Goal: Find specific page/section: Find specific page/section

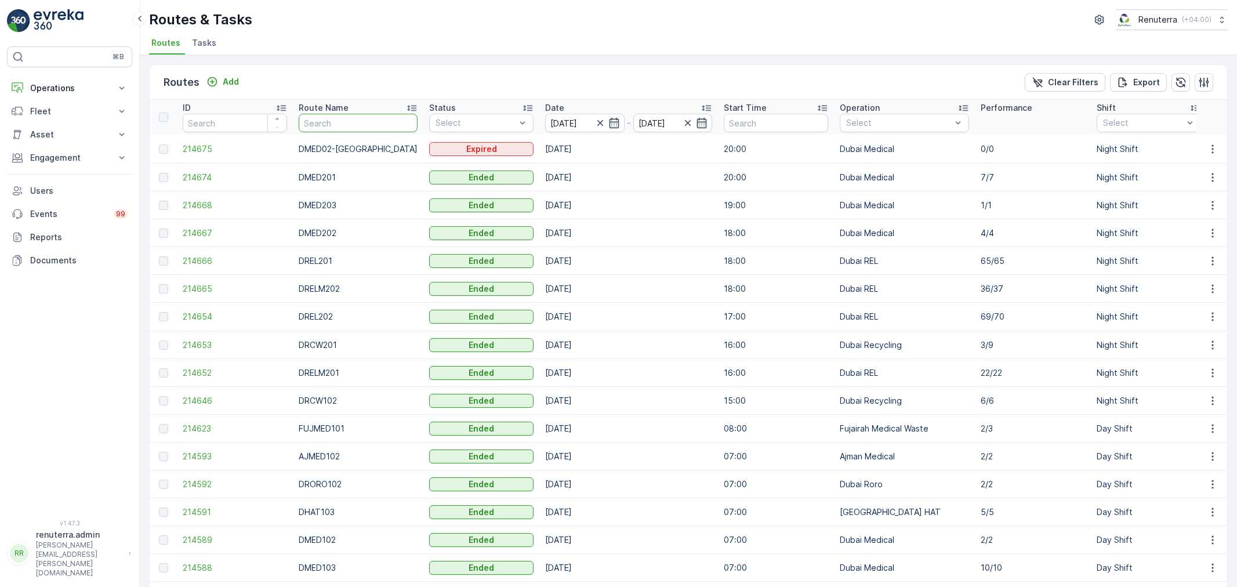
click at [325, 128] on input "text" at bounding box center [358, 123] width 119 height 19
type input "DA"
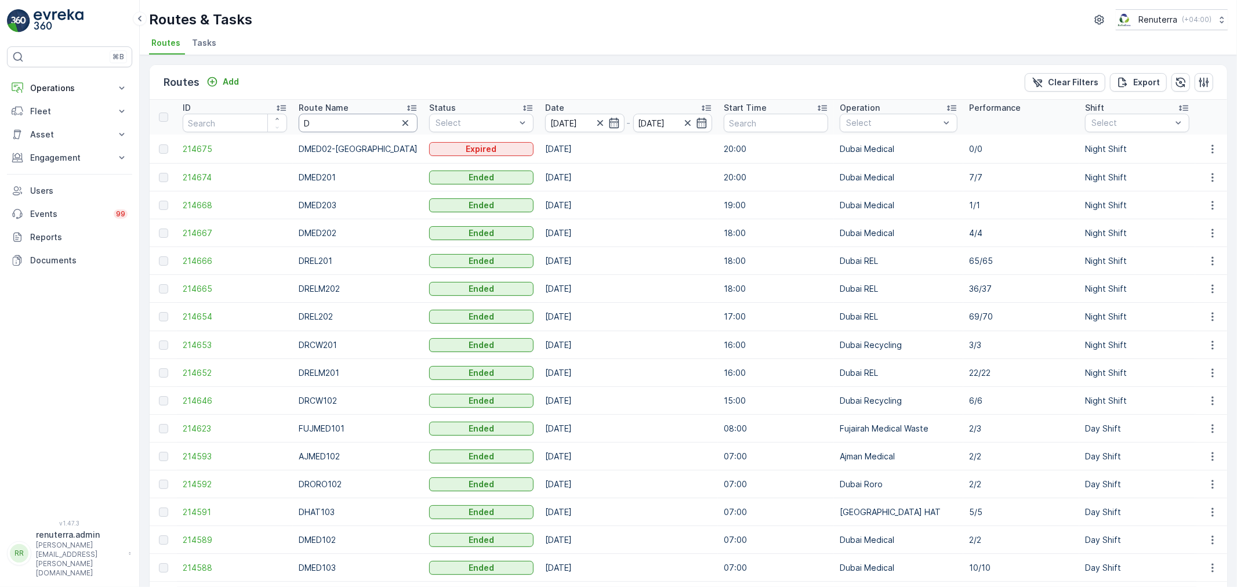
drag, startPoint x: 321, startPoint y: 118, endPoint x: 286, endPoint y: 118, distance: 34.8
click at [286, 118] on tr "ID Route Name D Status Select Date [DATE] - [DATE] Start Time Operation Select …" at bounding box center [1094, 117] width 1889 height 35
type input "DHAT"
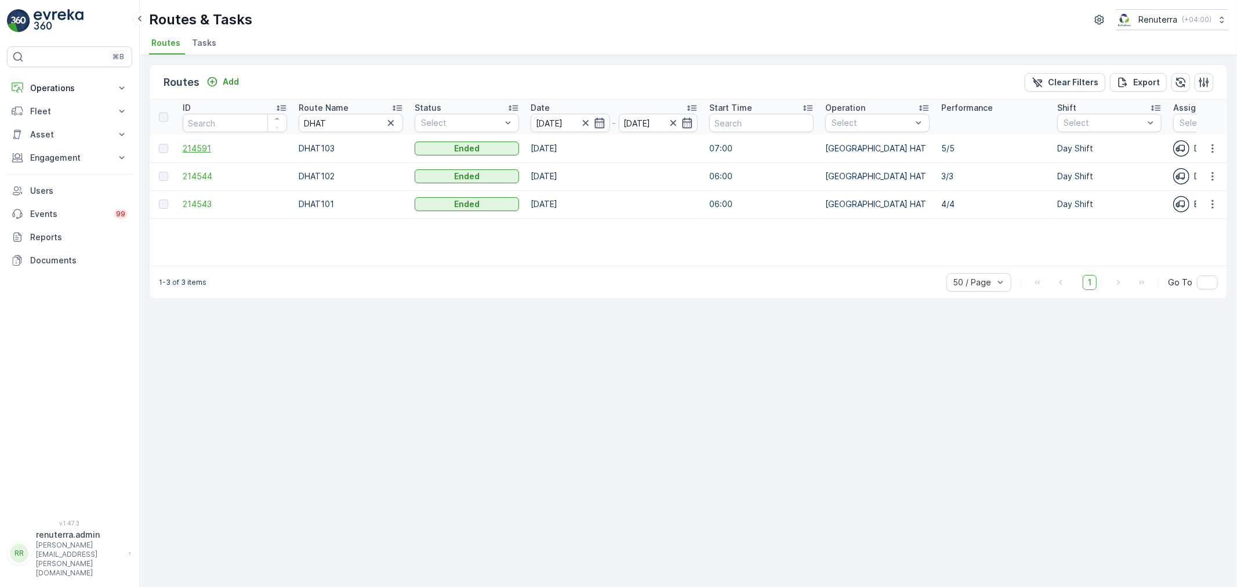
click at [196, 150] on span "214591" at bounding box center [235, 149] width 104 height 12
click at [547, 121] on input "[DATE]" at bounding box center [570, 123] width 79 height 19
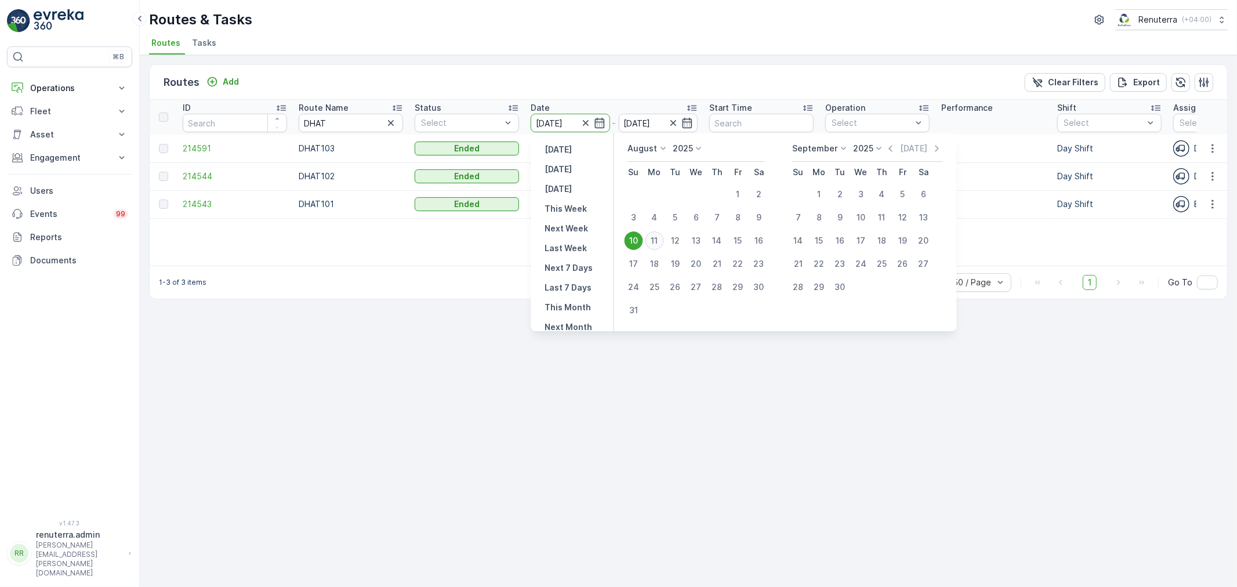
click at [658, 244] on div "11" at bounding box center [654, 240] width 19 height 19
type input "[DATE]"
click at [658, 244] on div "11" at bounding box center [654, 240] width 19 height 19
type input "[DATE]"
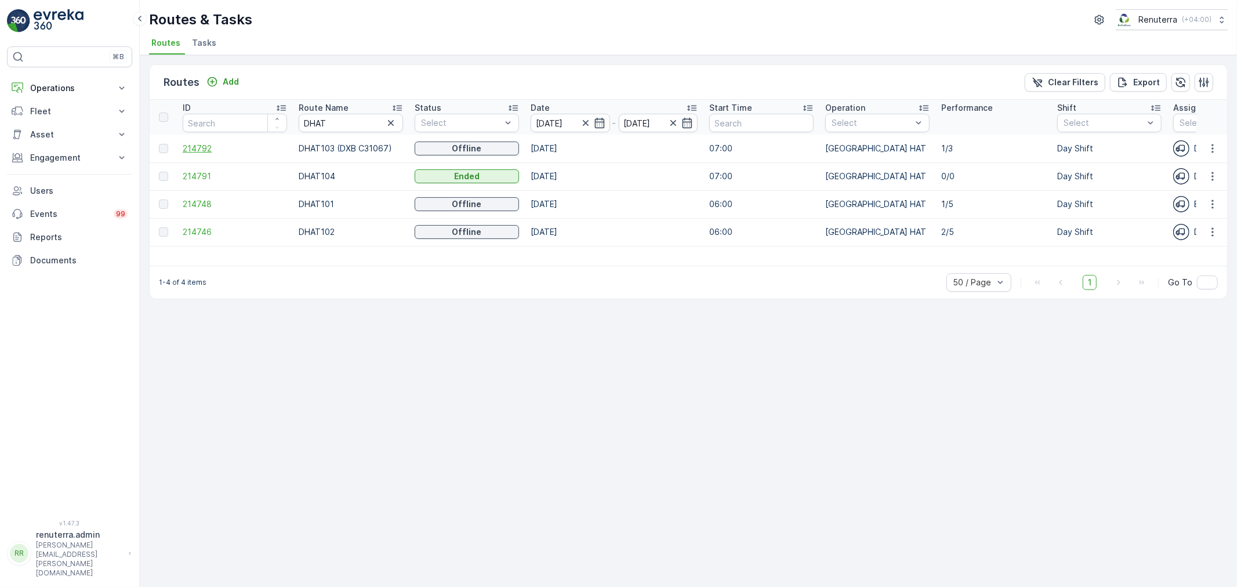
click at [206, 146] on span "214792" at bounding box center [235, 149] width 104 height 12
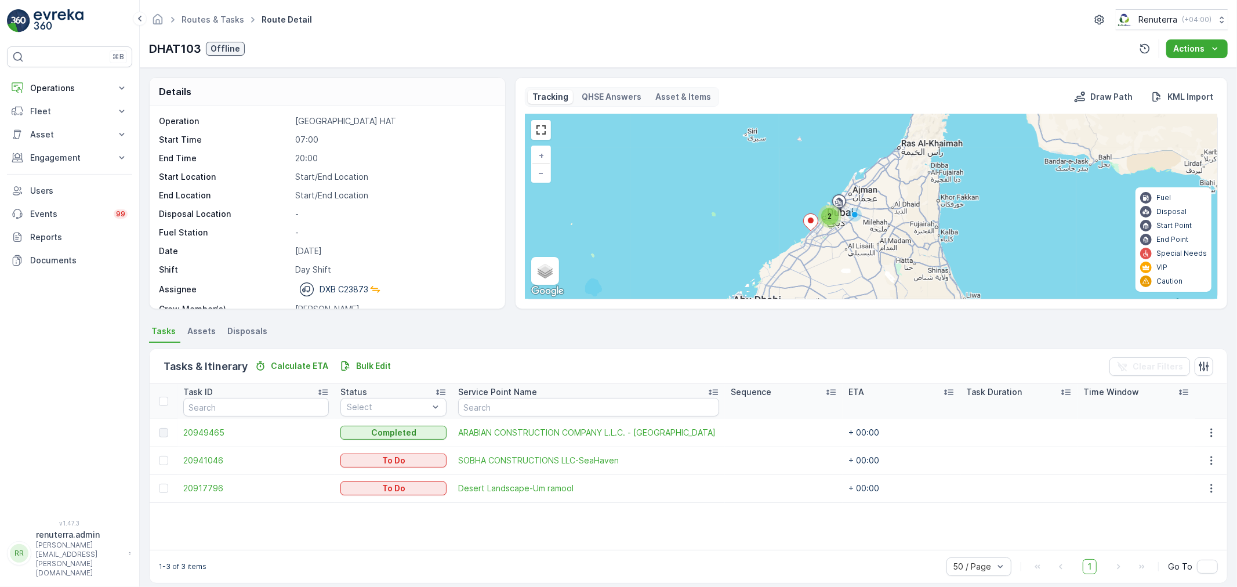
scroll to position [10, 0]
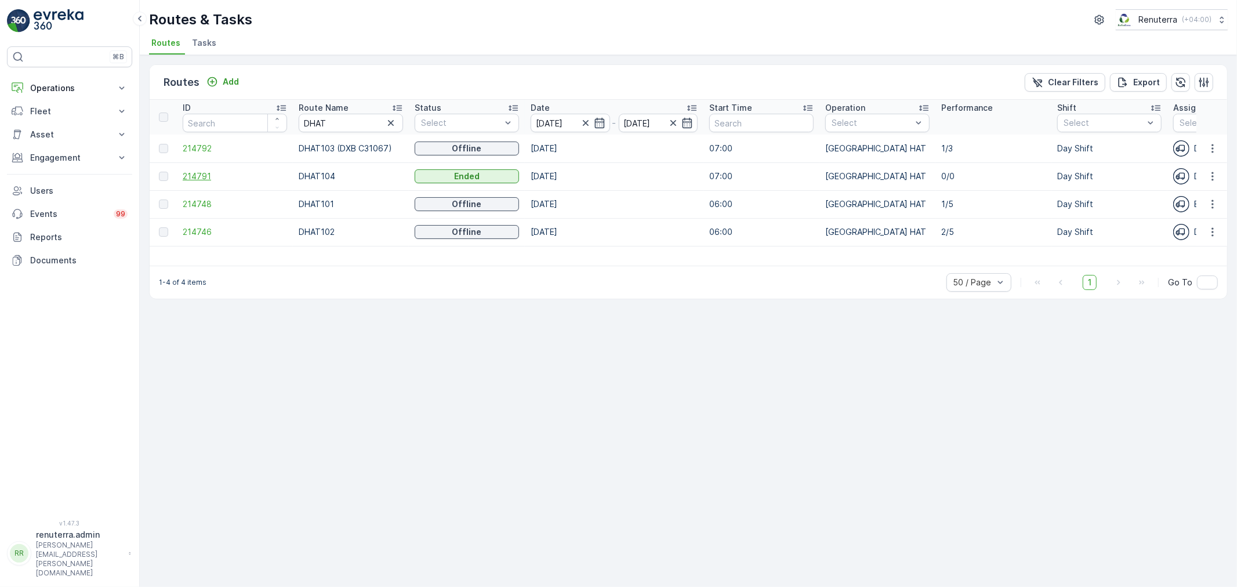
click at [207, 173] on span "214791" at bounding box center [235, 176] width 104 height 12
click at [211, 208] on span "214748" at bounding box center [235, 204] width 104 height 12
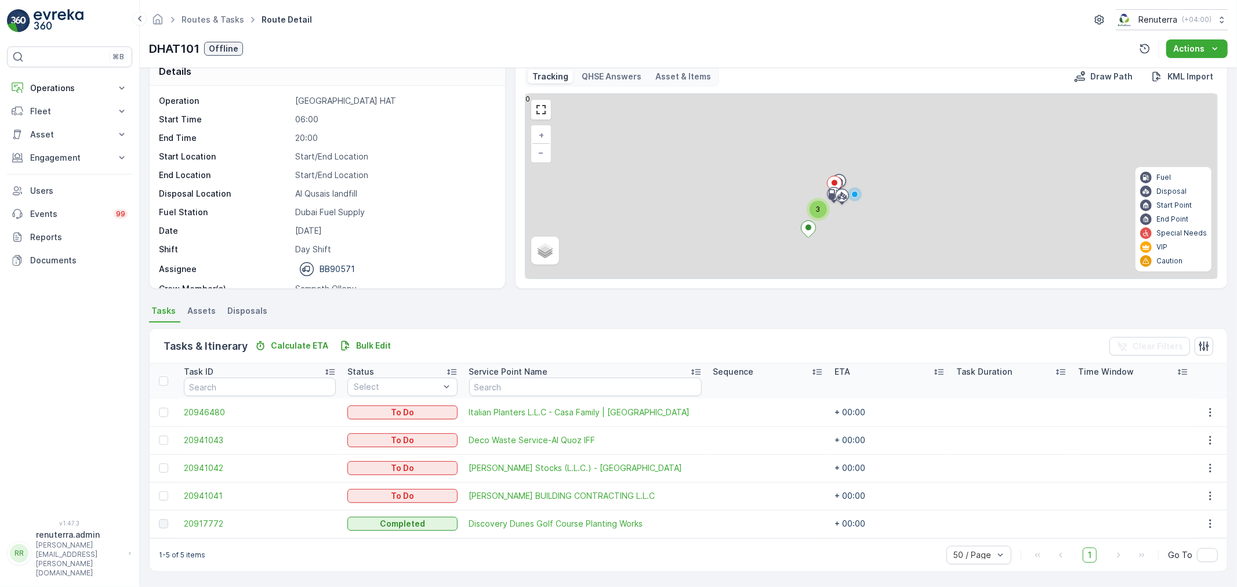
scroll to position [20, 0]
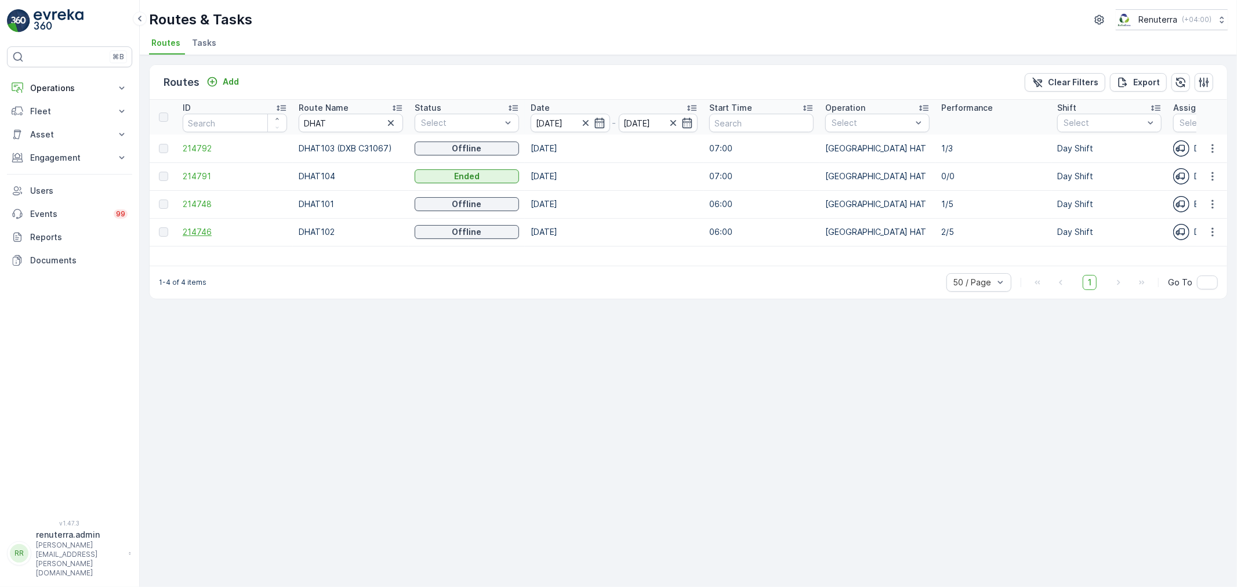
click at [203, 227] on span "214746" at bounding box center [235, 232] width 104 height 12
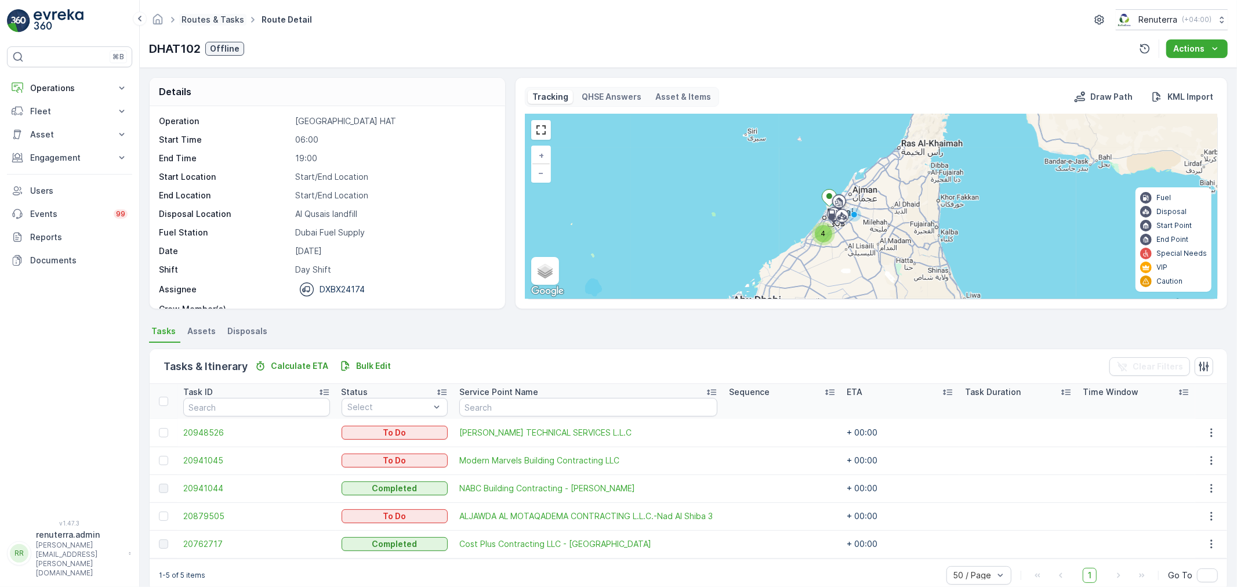
click at [217, 17] on link "Routes & Tasks" at bounding box center [212, 19] width 63 height 10
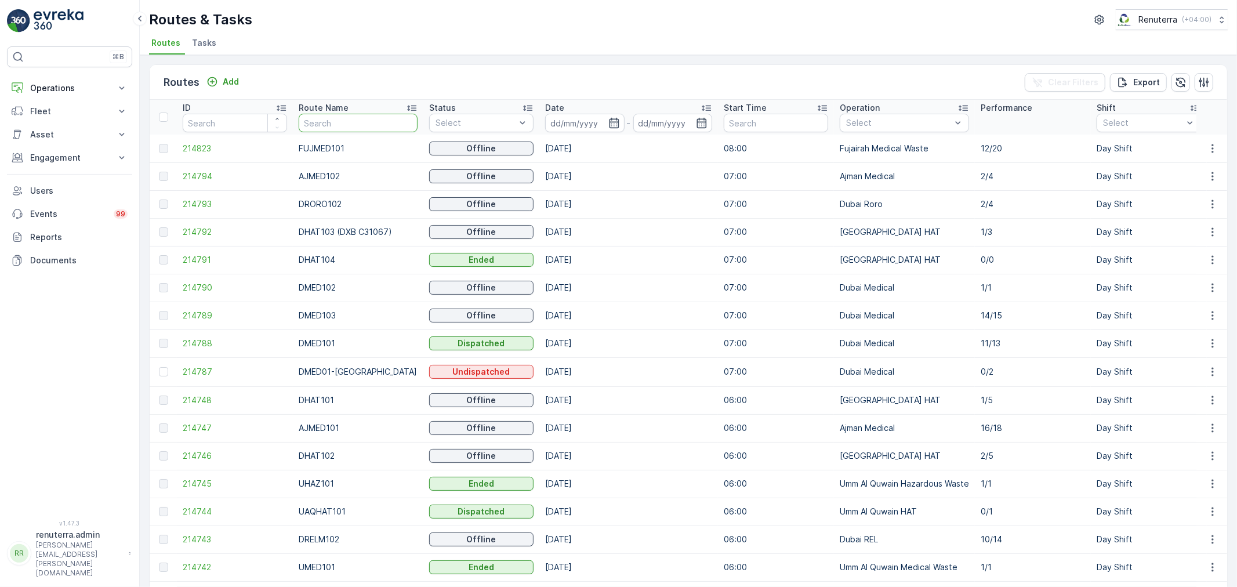
click at [347, 125] on input "text" at bounding box center [358, 123] width 119 height 19
type input "REL101"
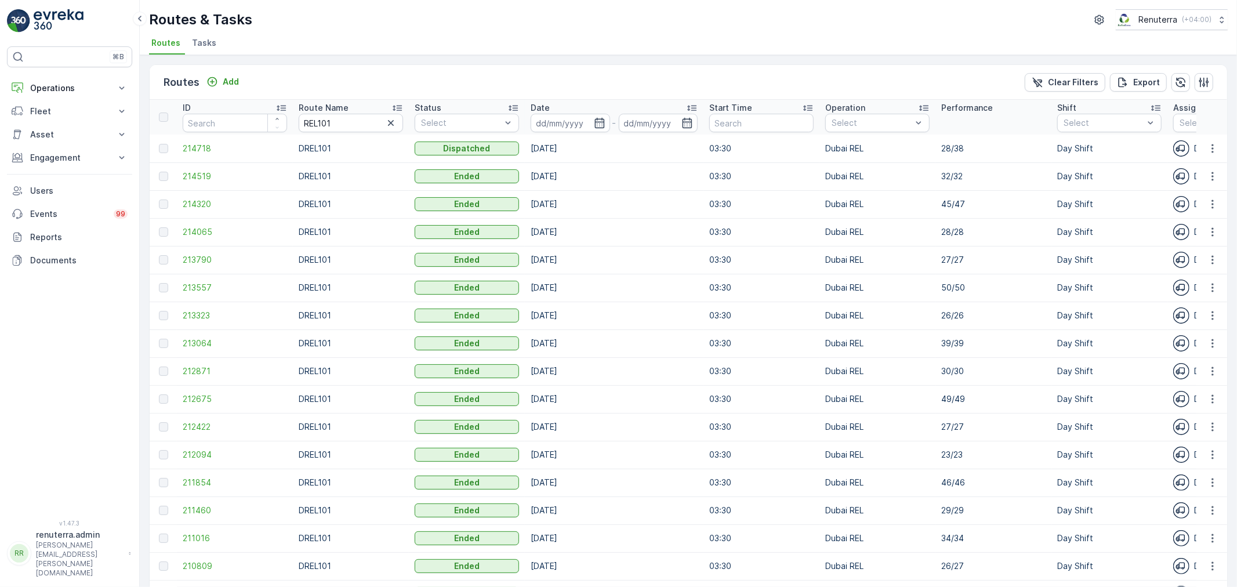
click at [192, 157] on td "214718" at bounding box center [235, 149] width 116 height 28
click at [192, 148] on span "214718" at bounding box center [235, 149] width 104 height 12
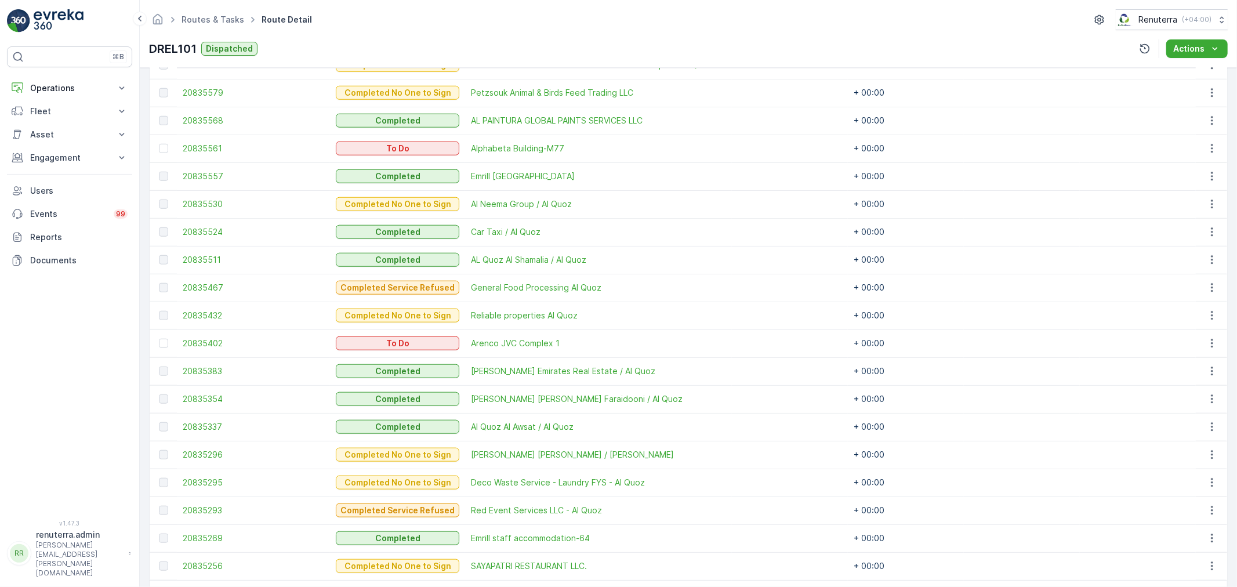
scroll to position [902, 0]
